Goal: Task Accomplishment & Management: Manage account settings

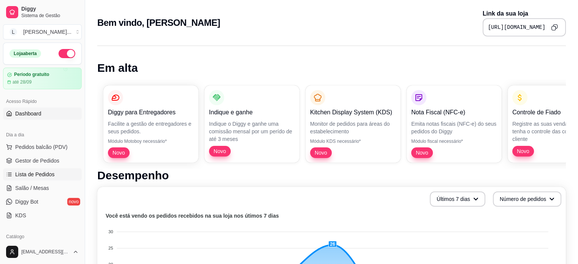
click at [30, 171] on span "Lista de Pedidos" at bounding box center [35, 175] width 40 height 8
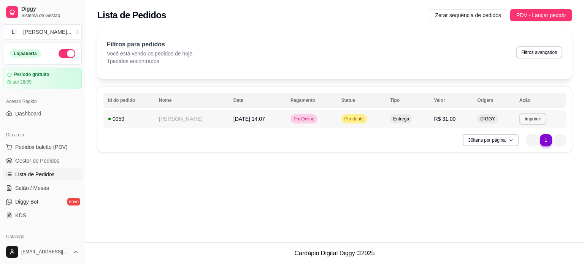
click at [268, 117] on td "[DATE] 14:07" at bounding box center [257, 119] width 57 height 18
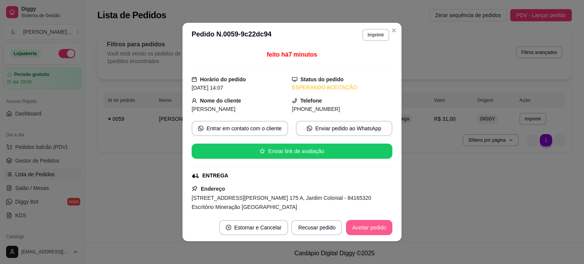
click at [373, 228] on button "Aceitar pedido" at bounding box center [369, 227] width 46 height 15
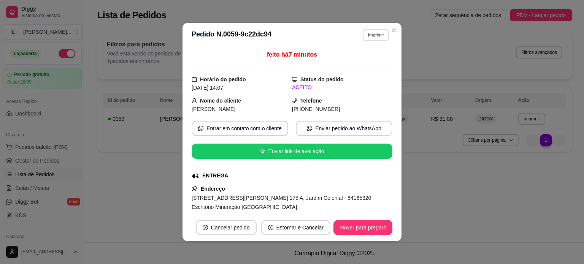
click at [378, 33] on button "Imprimir" at bounding box center [376, 35] width 26 height 12
click at [360, 62] on button "Impressora" at bounding box center [359, 61] width 55 height 12
click at [374, 39] on button "Imprimir" at bounding box center [375, 35] width 27 height 12
click at [361, 50] on h4 "Escolha a impressora" at bounding box center [359, 49] width 55 height 8
click at [363, 67] on button "Impressora" at bounding box center [359, 61] width 55 height 12
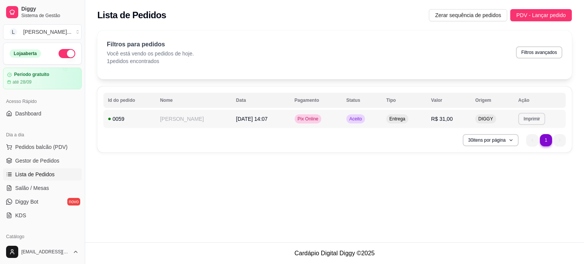
click at [528, 115] on button "Imprimir" at bounding box center [531, 119] width 27 height 12
click at [519, 152] on div "Escolha a impressora Impressora" at bounding box center [517, 140] width 63 height 26
click at [520, 147] on button "Impressora" at bounding box center [517, 145] width 55 height 12
click at [418, 123] on td "Entrega" at bounding box center [404, 119] width 45 height 18
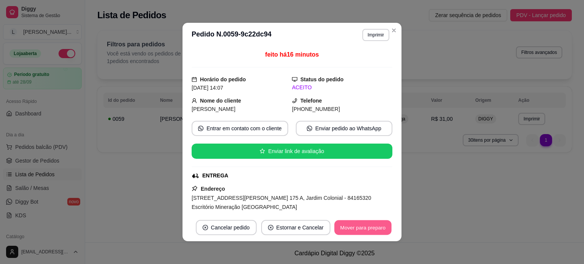
click at [357, 230] on button "Mover para preparo" at bounding box center [362, 227] width 57 height 15
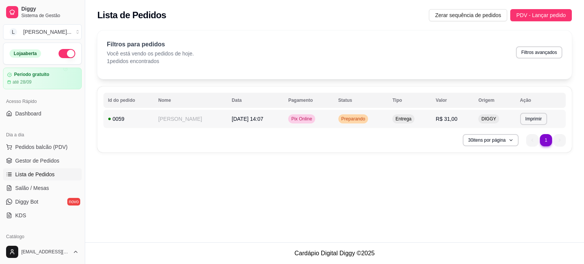
click at [278, 121] on td "[DATE] 14:07" at bounding box center [255, 119] width 57 height 18
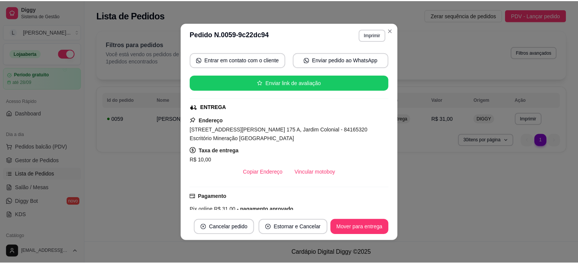
scroll to position [76, 0]
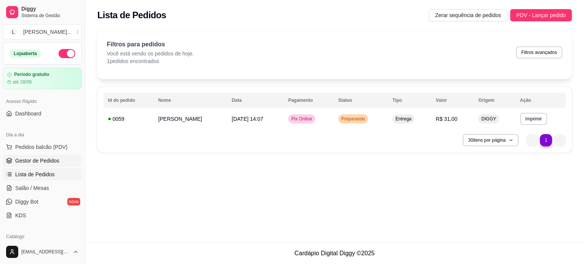
click at [25, 156] on link "Gestor de Pedidos" at bounding box center [42, 161] width 79 height 12
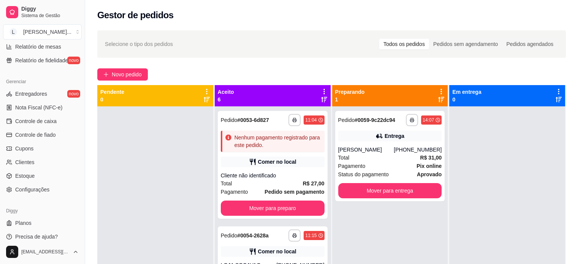
scroll to position [282, 0]
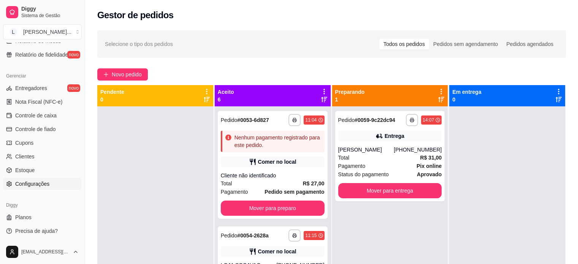
click at [32, 183] on span "Configurações" at bounding box center [32, 184] width 34 height 8
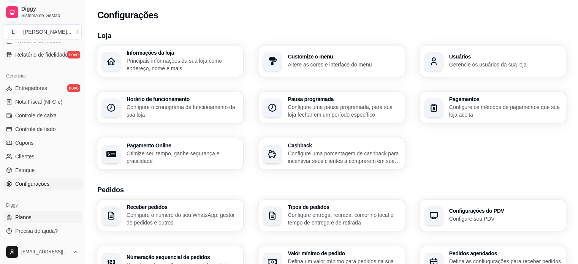
click at [25, 220] on span "Planos" at bounding box center [23, 218] width 16 height 8
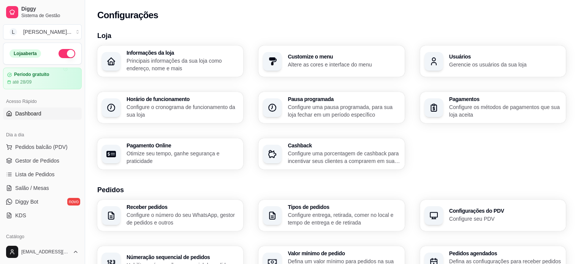
click at [27, 113] on span "Dashboard" at bounding box center [28, 114] width 26 height 8
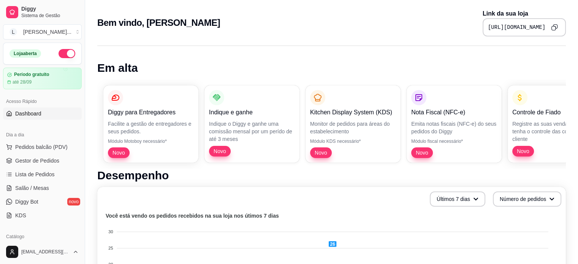
click at [325, 135] on div "Diggy para Entregadores Facilite a gestão de entregadores e seus pedidos. Módul…" at bounding box center [331, 123] width 469 height 89
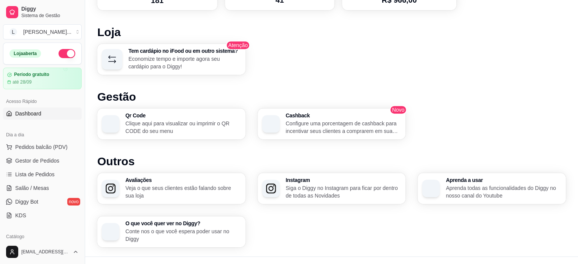
scroll to position [412, 0]
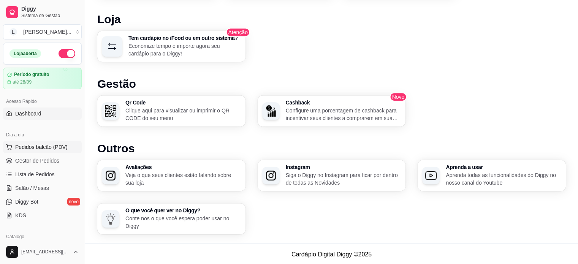
click at [30, 144] on span "Pedidos balcão (PDV)" at bounding box center [41, 147] width 52 height 8
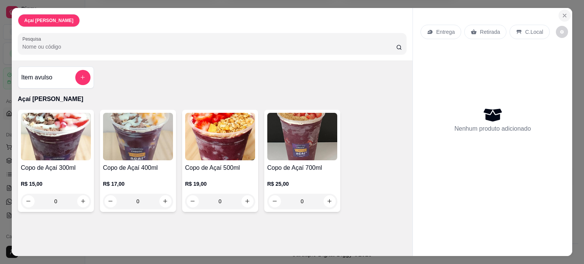
click at [558, 10] on button "Close" at bounding box center [564, 16] width 12 height 12
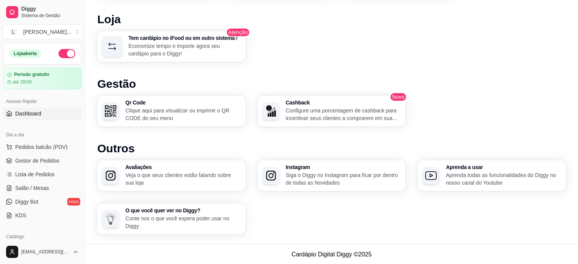
scroll to position [38, 0]
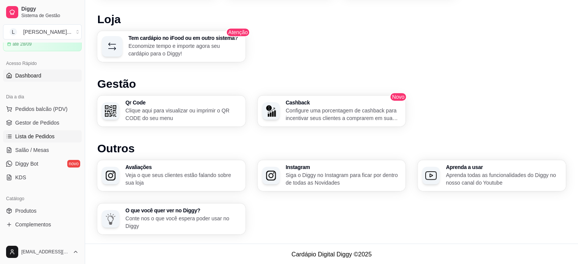
click at [38, 133] on span "Lista de Pedidos" at bounding box center [35, 137] width 40 height 8
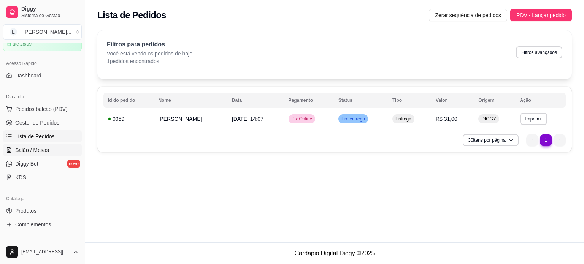
click at [31, 149] on span "Salão / Mesas" at bounding box center [32, 150] width 34 height 8
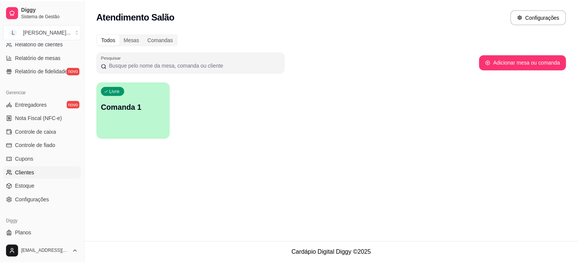
scroll to position [282, 0]
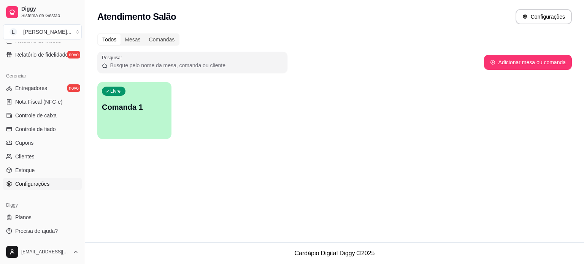
click at [51, 182] on link "Configurações" at bounding box center [42, 184] width 79 height 12
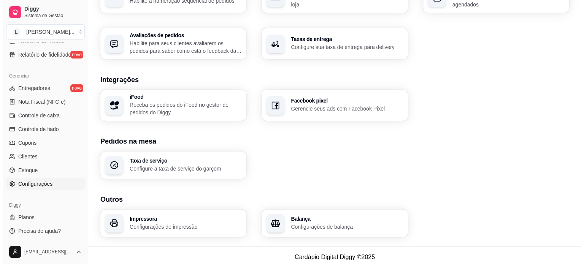
scroll to position [268, 0]
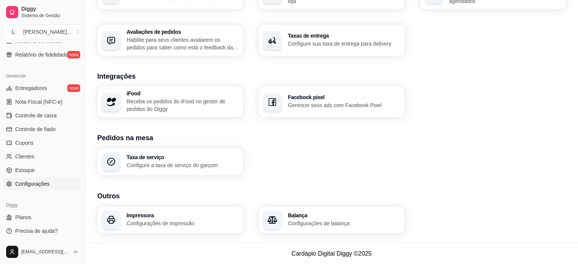
click at [193, 224] on p "Configurações de impressão" at bounding box center [183, 224] width 112 height 8
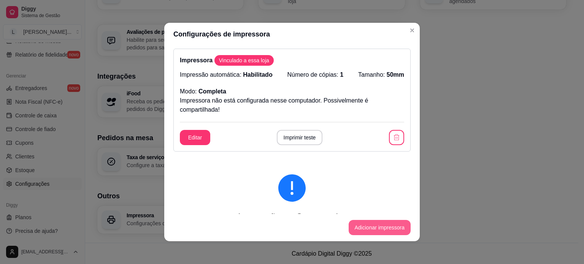
click at [368, 234] on button "Adicionar impressora" at bounding box center [380, 227] width 62 height 15
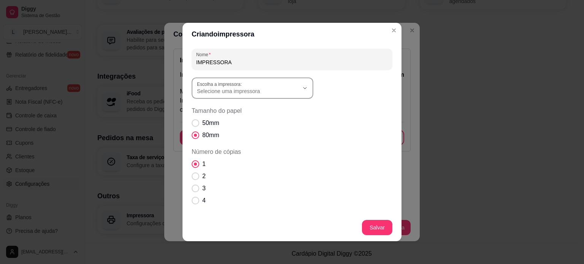
click at [302, 89] on icon "button" at bounding box center [305, 88] width 6 height 6
click at [223, 137] on span "POS58 Printer" at bounding box center [246, 134] width 98 height 7
type input "POS58 Printer"
select select "POS58 Printer"
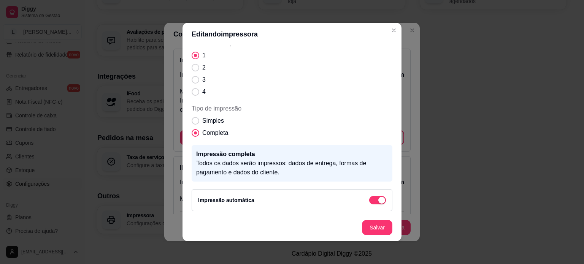
scroll to position [2, 0]
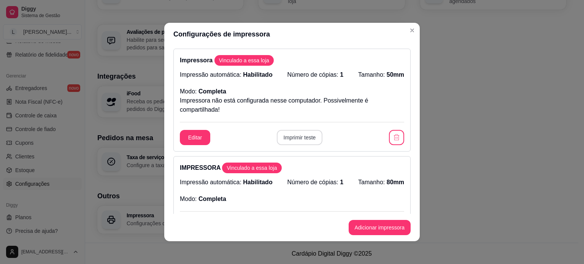
click at [297, 139] on button "Imprimir teste" at bounding box center [300, 137] width 46 height 15
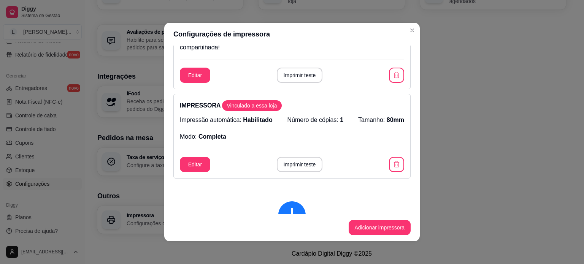
scroll to position [76, 0]
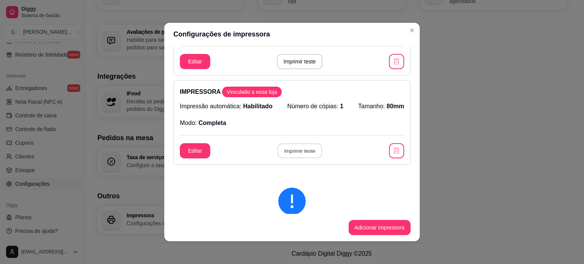
click at [298, 147] on button "Imprimir teste" at bounding box center [299, 151] width 44 height 15
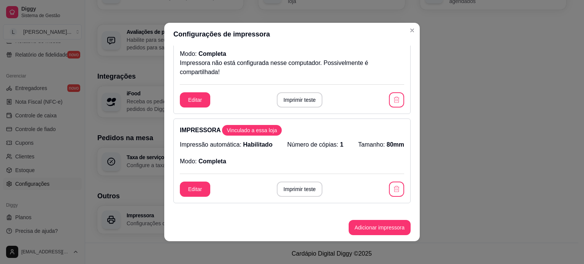
scroll to position [38, 0]
click at [393, 188] on icon "button" at bounding box center [397, 189] width 8 height 8
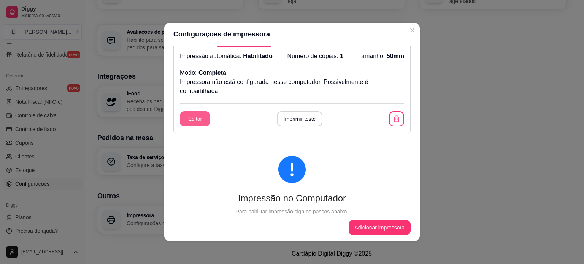
scroll to position [0, 0]
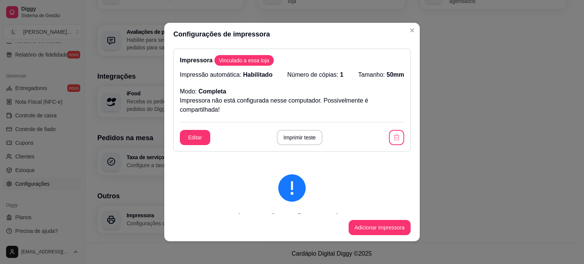
click at [288, 104] on p "Impressora não está configurada nesse computador. Possivelmente é compartilhada!" at bounding box center [292, 105] width 224 height 18
click at [393, 138] on icon "button" at bounding box center [397, 138] width 8 height 8
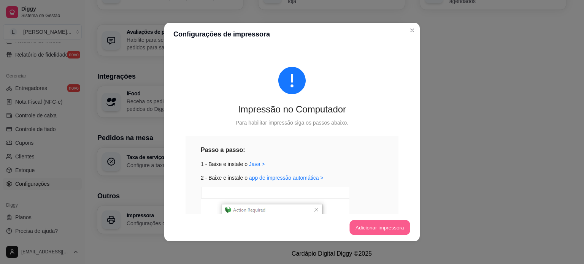
click at [370, 228] on button "Adicionar impressora" at bounding box center [379, 227] width 60 height 15
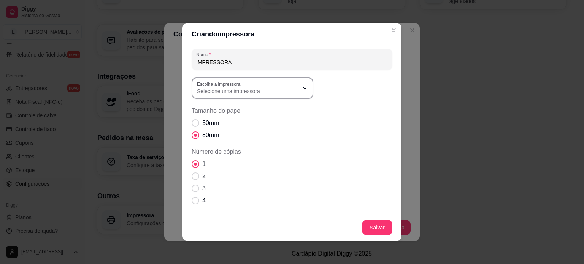
click at [261, 87] on div "Selecione uma impressora" at bounding box center [248, 88] width 102 height 14
click at [197, 133] on span "POS58 Printer" at bounding box center [246, 134] width 98 height 7
type input "POS58 Printer"
select select "POS58 Printer"
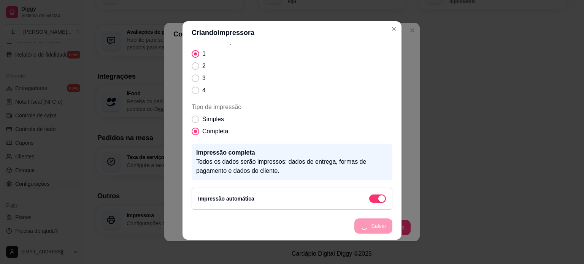
scroll to position [80, 0]
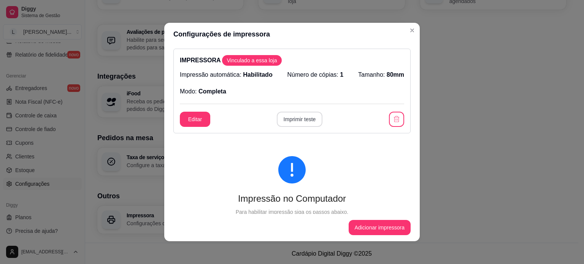
click at [300, 119] on button "Imprimir teste" at bounding box center [300, 119] width 46 height 15
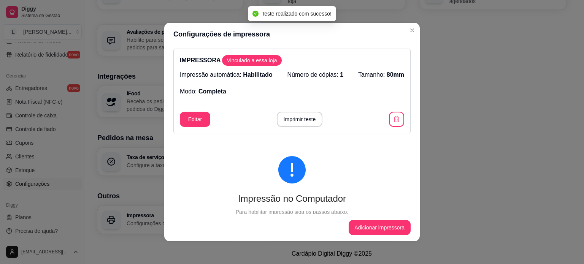
drag, startPoint x: 390, startPoint y: 106, endPoint x: 383, endPoint y: 120, distance: 15.5
click at [391, 108] on div "IMPRESSORA Vinculado a essa loja Impressão automática: Habilitado Número de cóp…" at bounding box center [291, 91] width 237 height 85
click at [389, 120] on button "button" at bounding box center [396, 119] width 15 height 15
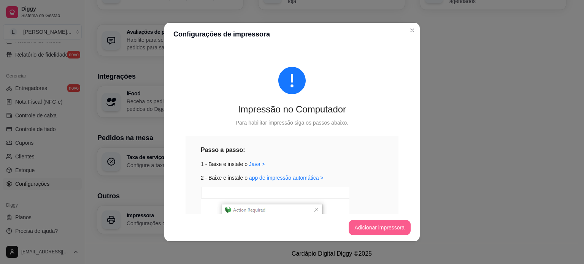
click at [360, 221] on button "Adicionar impressora" at bounding box center [380, 227] width 62 height 15
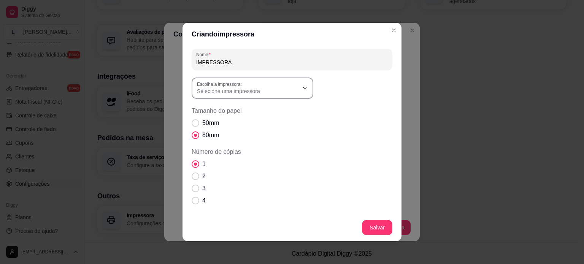
click at [239, 83] on label "Escolha a impressora:" at bounding box center [221, 84] width 48 height 6
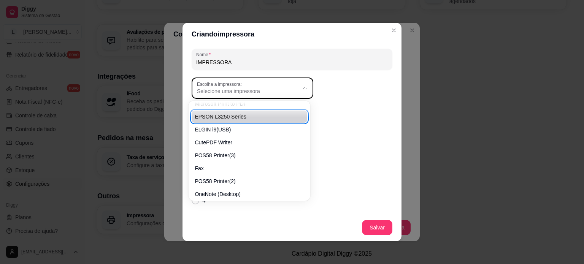
scroll to position [47, 0]
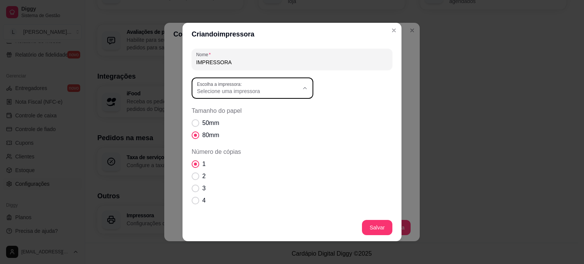
click at [214, 128] on span "ELGIN i9(USB)" at bounding box center [246, 126] width 98 height 7
type input "ELGIN i9(USB)"
select select "ELGIN i9(USB)"
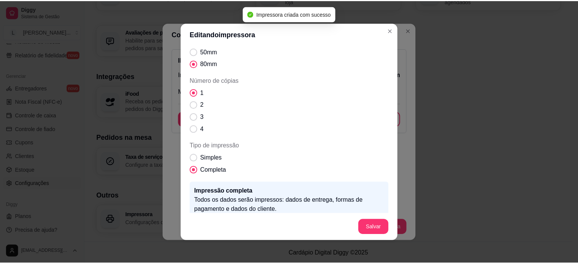
scroll to position [80, 0]
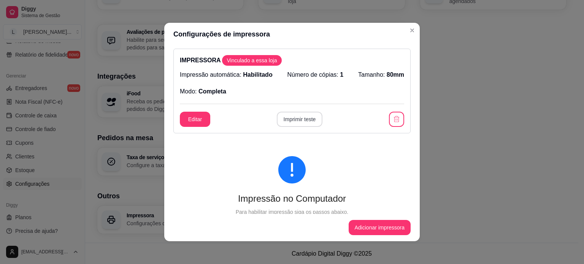
click at [307, 121] on button "Imprimir teste" at bounding box center [300, 119] width 46 height 15
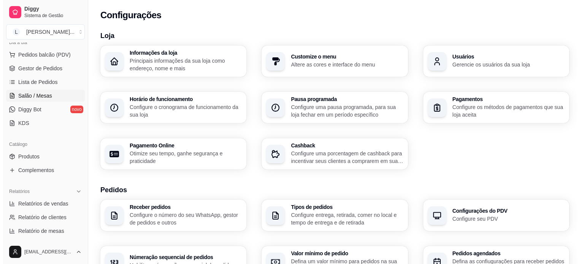
scroll to position [0, 0]
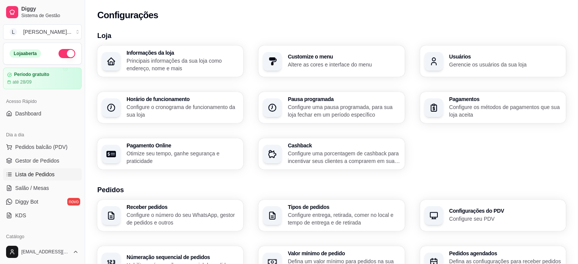
click at [46, 175] on span "Lista de Pedidos" at bounding box center [35, 175] width 40 height 8
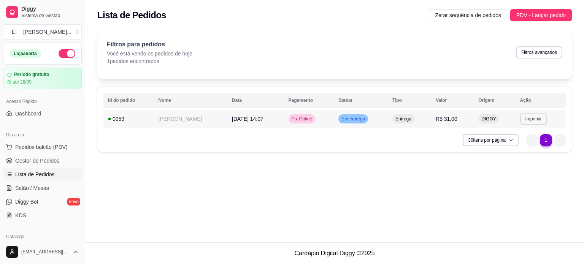
click at [528, 114] on button "Imprimir" at bounding box center [533, 119] width 27 height 12
click at [525, 148] on button "IMPRESSORA" at bounding box center [519, 145] width 55 height 12
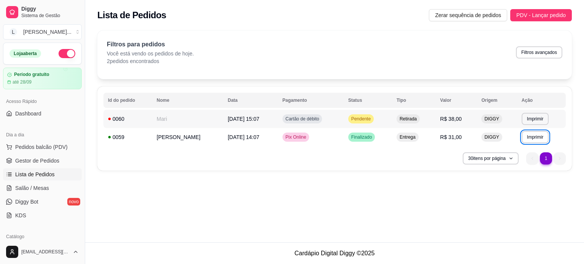
click at [330, 114] on td "Cartão de débito" at bounding box center [311, 119] width 66 height 18
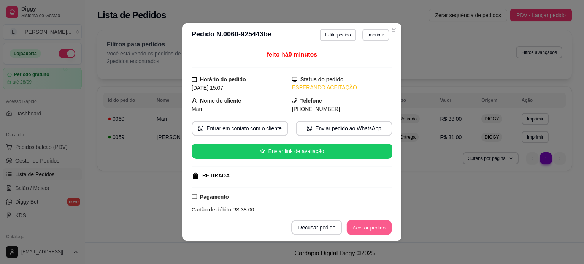
click at [361, 227] on button "Aceitar pedido" at bounding box center [369, 227] width 45 height 15
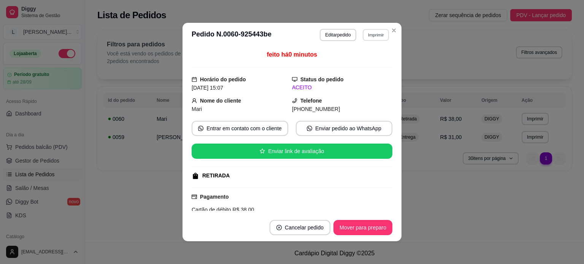
click at [366, 35] on button "Imprimir" at bounding box center [376, 35] width 26 height 12
click at [360, 59] on button "IMPRESSORA" at bounding box center [359, 61] width 53 height 12
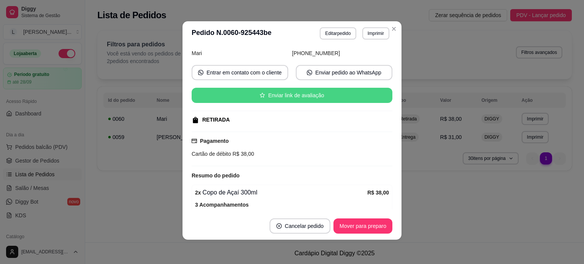
scroll to position [138, 0]
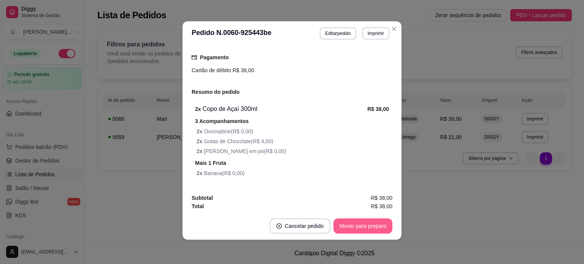
click at [371, 229] on button "Mover para preparo" at bounding box center [362, 226] width 59 height 15
click at [363, 228] on button "Mover para retirada disponível" at bounding box center [349, 226] width 81 height 15
click at [346, 230] on button "Mover para finalizado" at bounding box center [360, 226] width 63 height 15
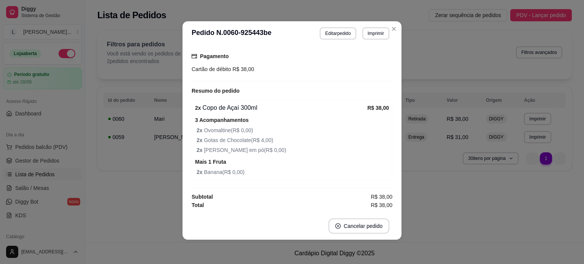
scroll to position [120, 0]
click at [386, 29] on button "Imprimir" at bounding box center [376, 33] width 26 height 12
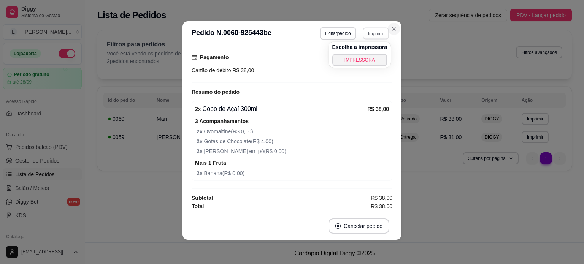
click at [393, 29] on icon "Close" at bounding box center [394, 29] width 6 height 6
